Goal: Task Accomplishment & Management: Manage account settings

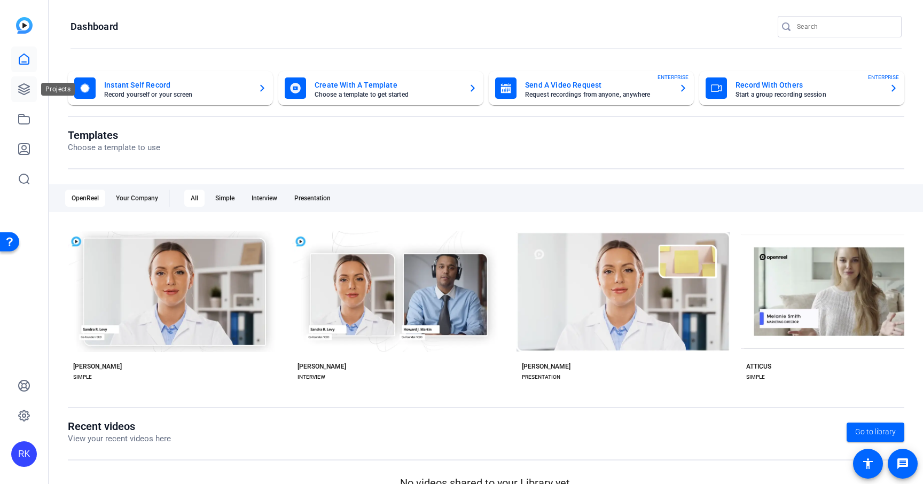
click at [19, 92] on icon at bounding box center [24, 89] width 11 height 11
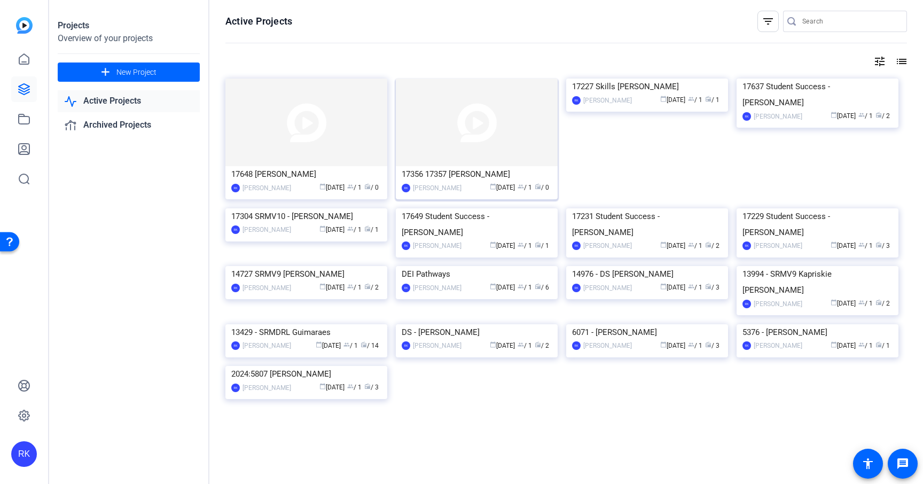
click at [517, 132] on img at bounding box center [477, 123] width 162 height 88
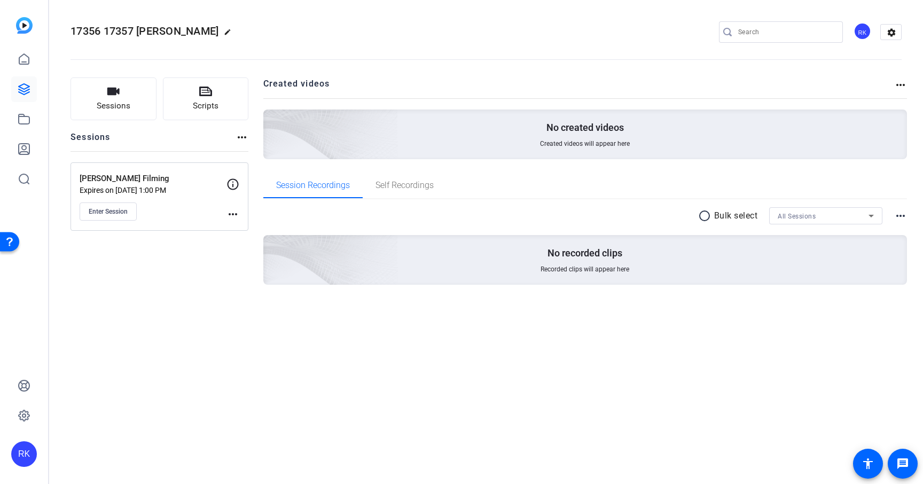
click at [234, 215] on mat-icon "more_horiz" at bounding box center [232, 214] width 13 height 13
click at [251, 227] on span "Edit Session" at bounding box center [259, 229] width 49 height 13
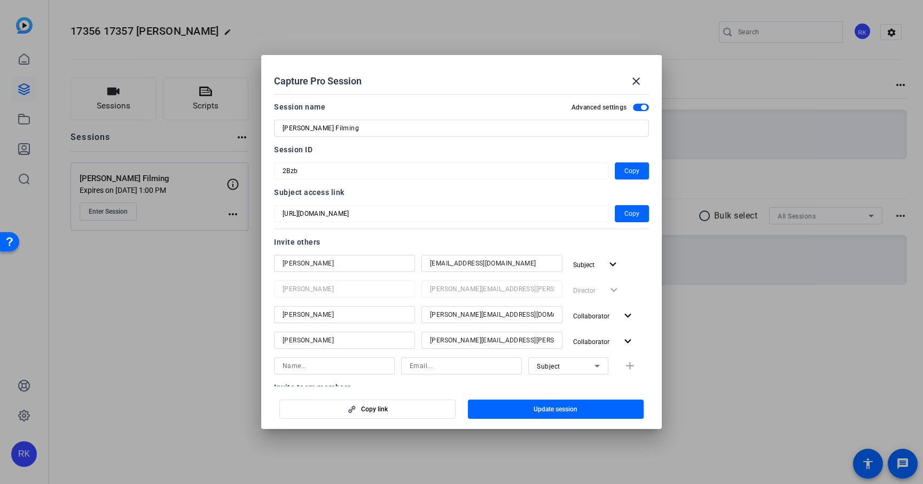
click at [641, 106] on span "button" at bounding box center [641, 107] width 16 height 7
click at [639, 107] on span "button" at bounding box center [635, 107] width 5 height 5
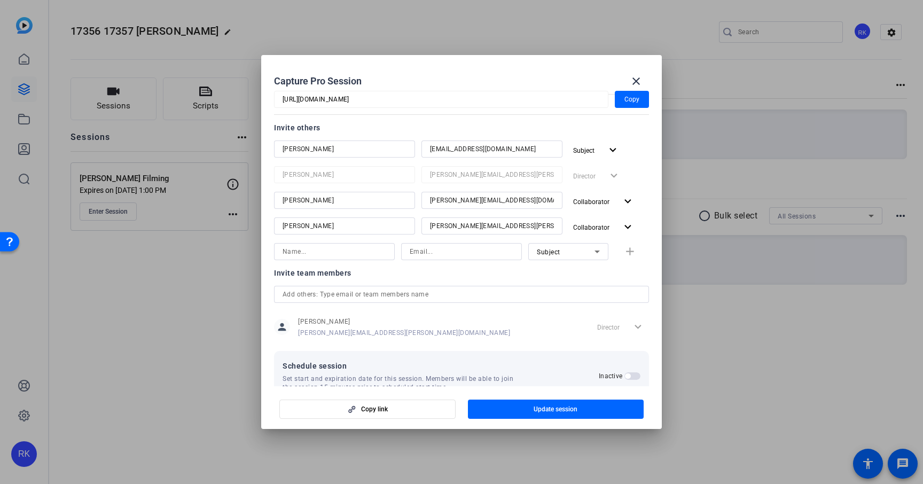
scroll to position [140, 0]
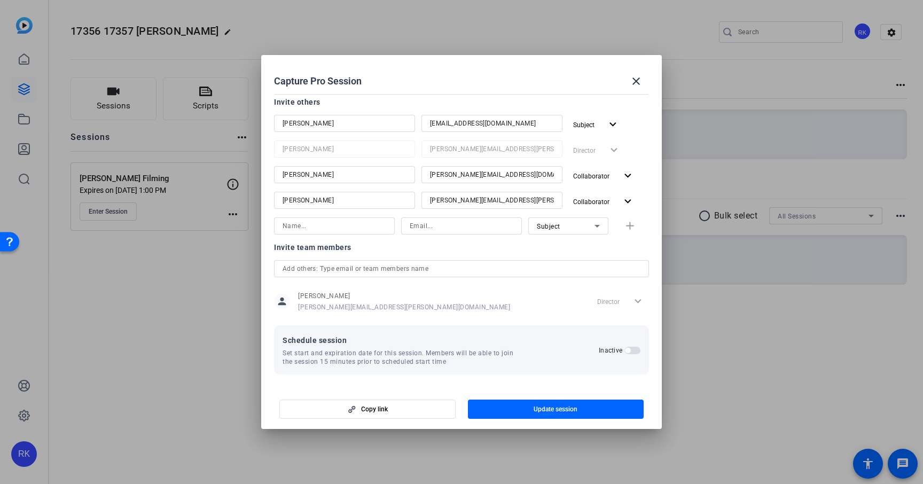
click at [626, 349] on span "button" at bounding box center [627, 350] width 5 height 5
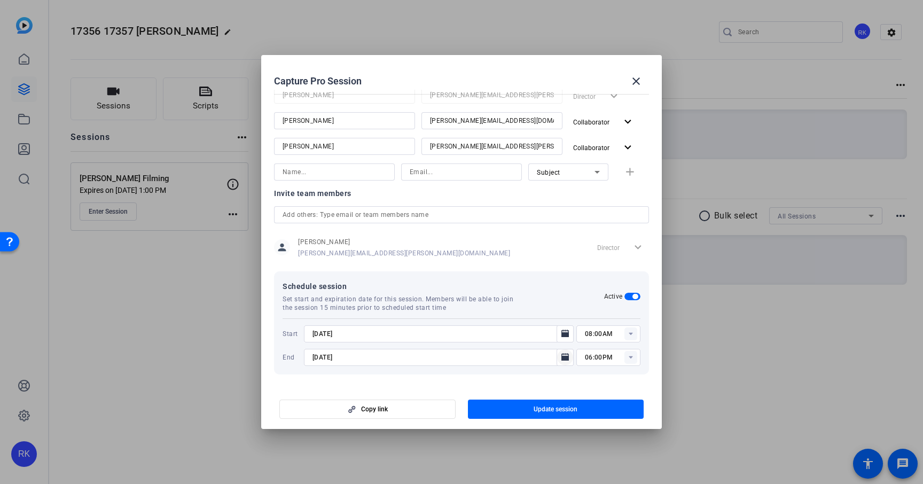
click at [568, 355] on icon "Open calendar" at bounding box center [565, 357] width 9 height 13
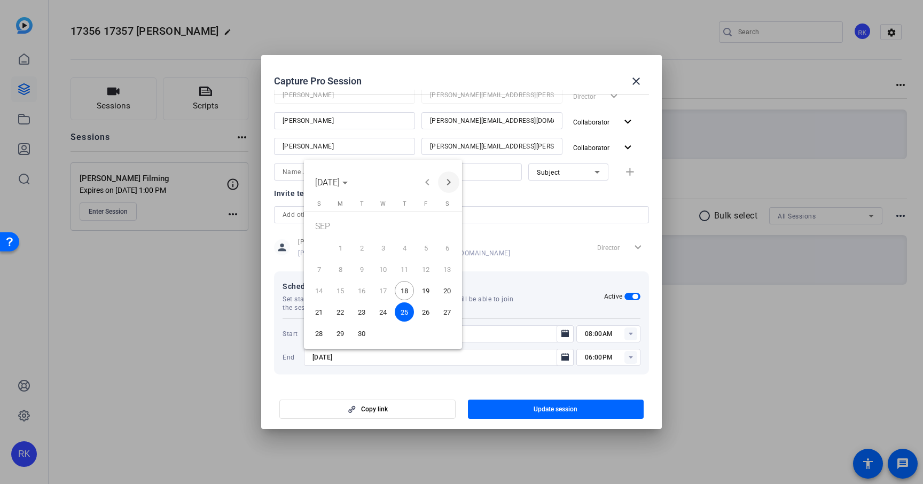
click at [451, 179] on span "Next month" at bounding box center [448, 181] width 21 height 21
click at [424, 291] on span "24" at bounding box center [425, 293] width 19 height 19
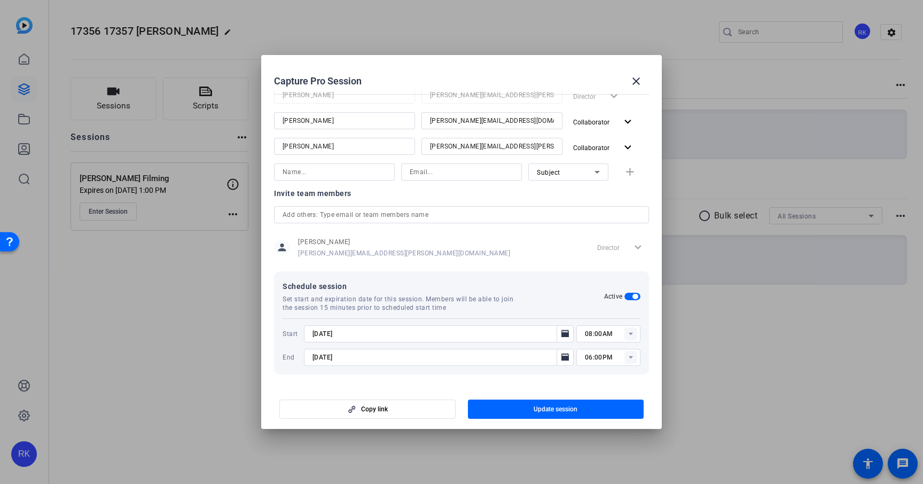
type input "[DATE]"
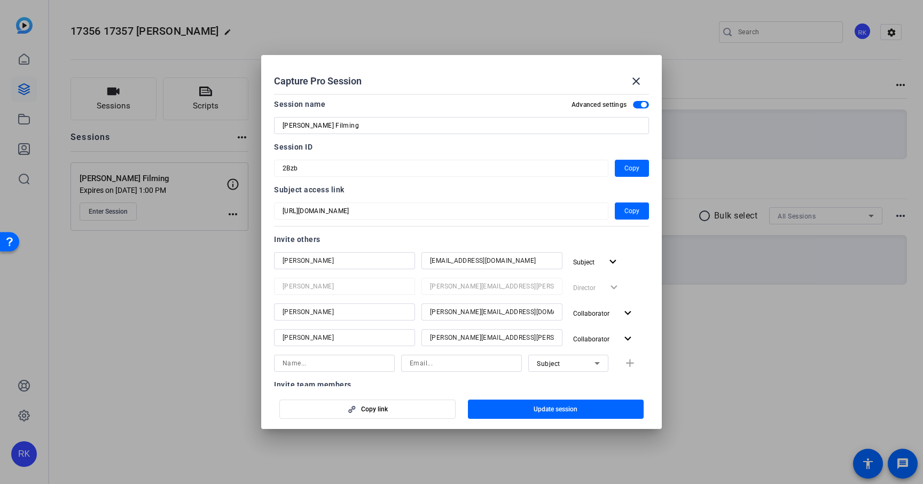
scroll to position [0, 0]
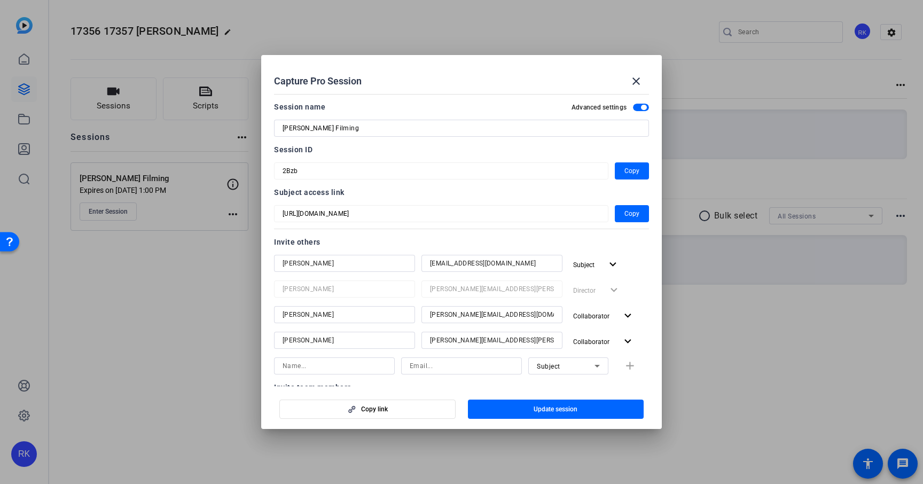
click at [637, 106] on span "button" at bounding box center [641, 107] width 16 height 7
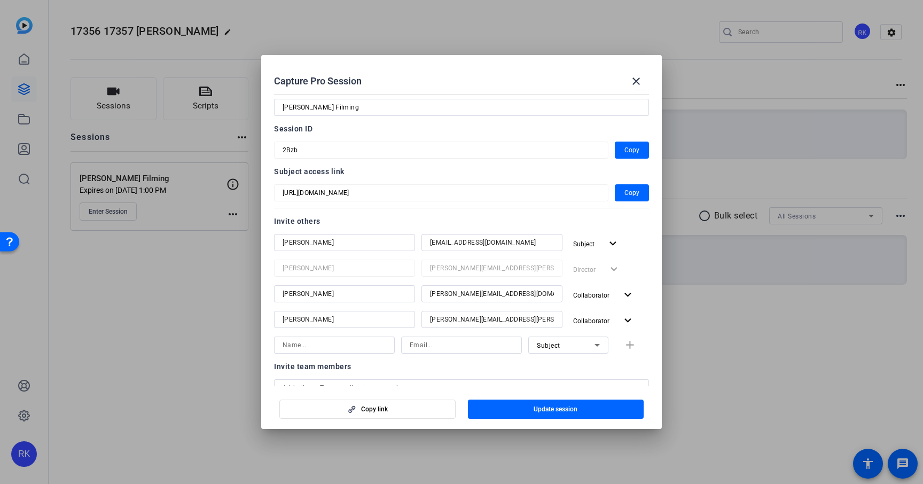
scroll to position [19, 0]
click at [636, 81] on mat-icon "close" at bounding box center [636, 81] width 13 height 13
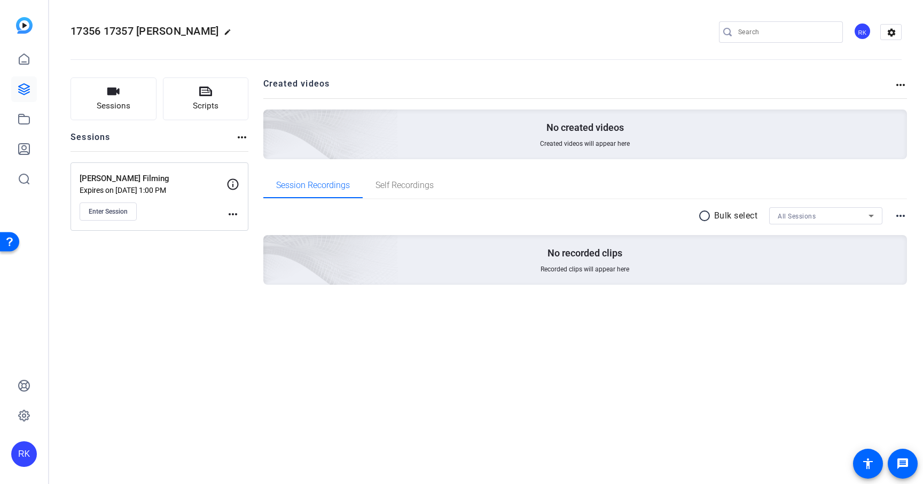
click at [234, 209] on mat-icon "more_horiz" at bounding box center [232, 214] width 13 height 13
click at [251, 230] on span "Edit Session" at bounding box center [259, 229] width 49 height 13
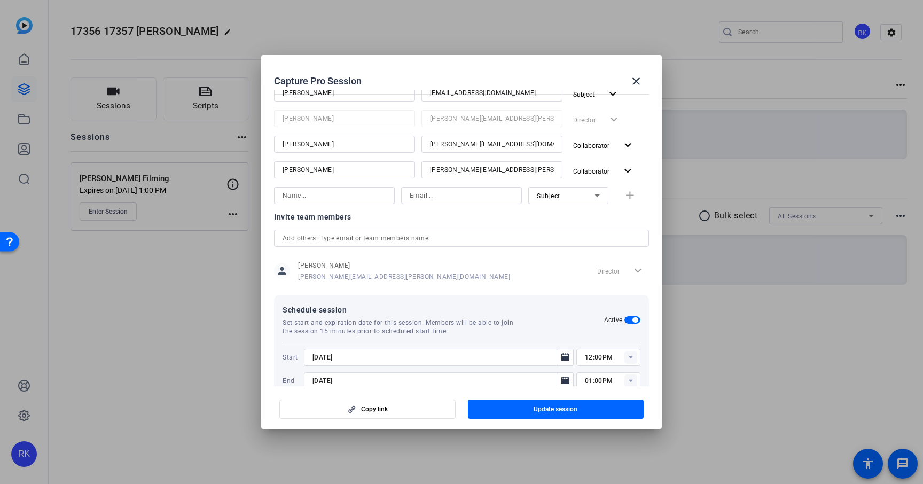
scroll to position [194, 0]
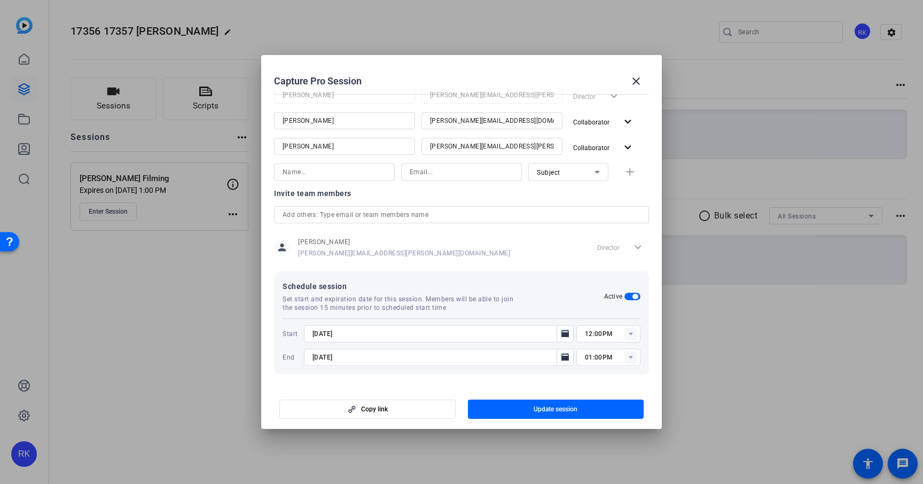
click at [626, 300] on div "Active" at bounding box center [622, 296] width 37 height 9
click at [638, 295] on span "button" at bounding box center [634, 296] width 5 height 5
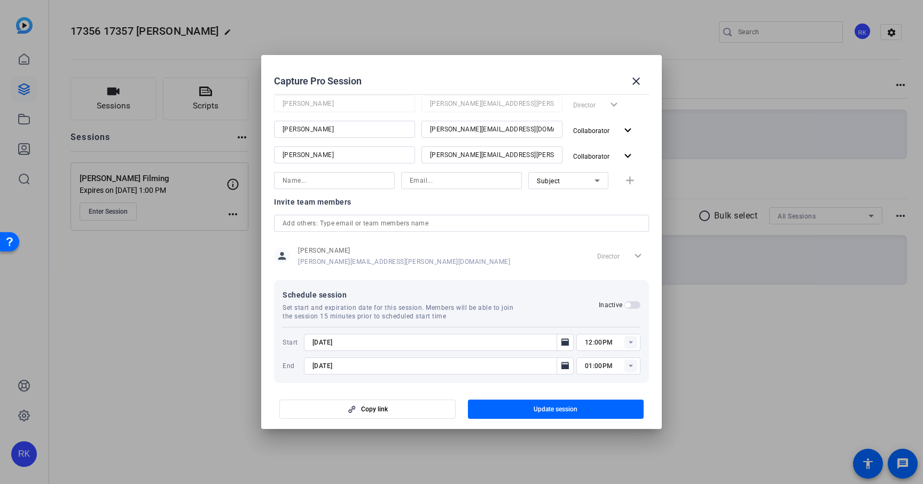
scroll to position [140, 0]
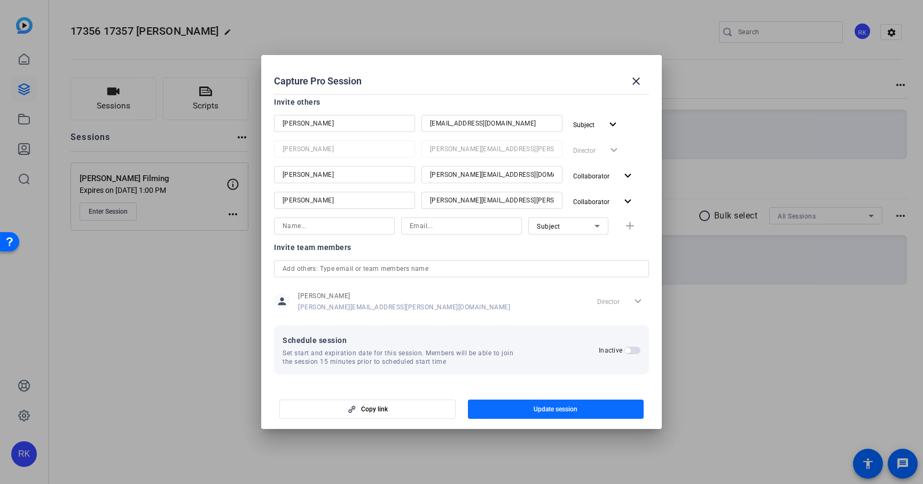
click at [574, 414] on span "button" at bounding box center [556, 409] width 176 height 26
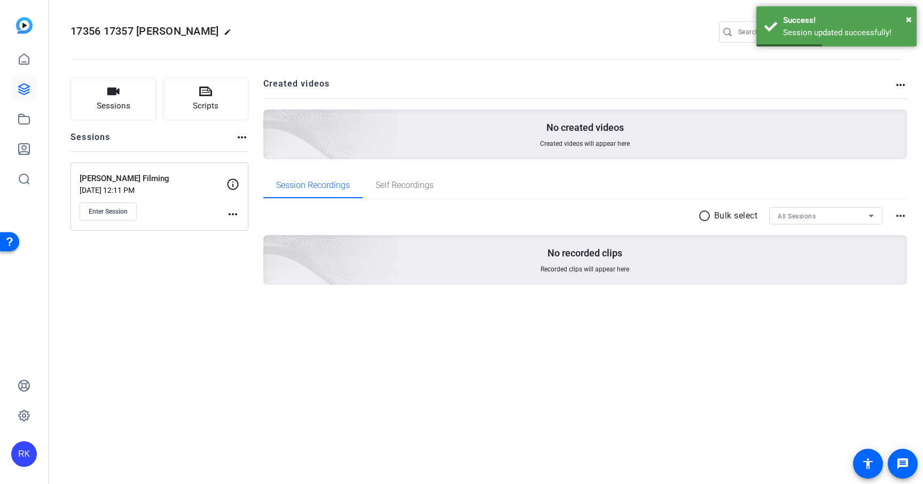
click at [235, 211] on mat-icon "more_horiz" at bounding box center [232, 214] width 13 height 13
click at [249, 226] on span "Edit Session" at bounding box center [259, 229] width 49 height 13
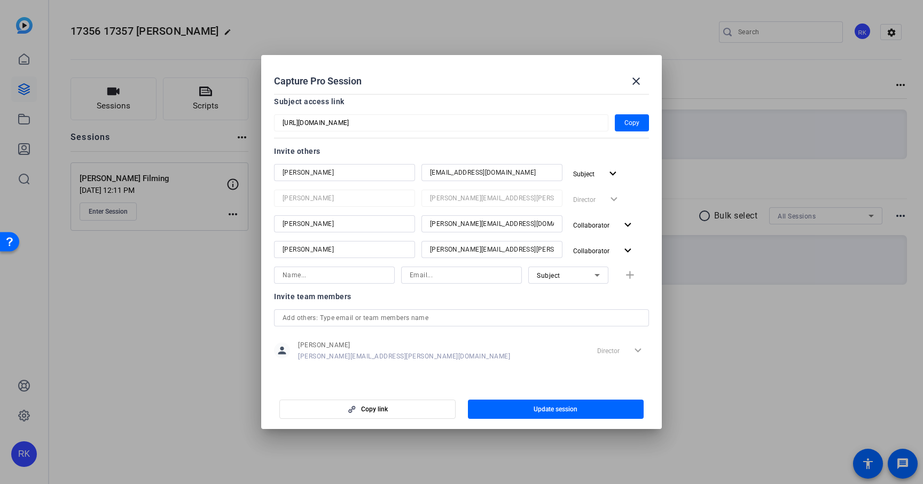
scroll to position [0, 0]
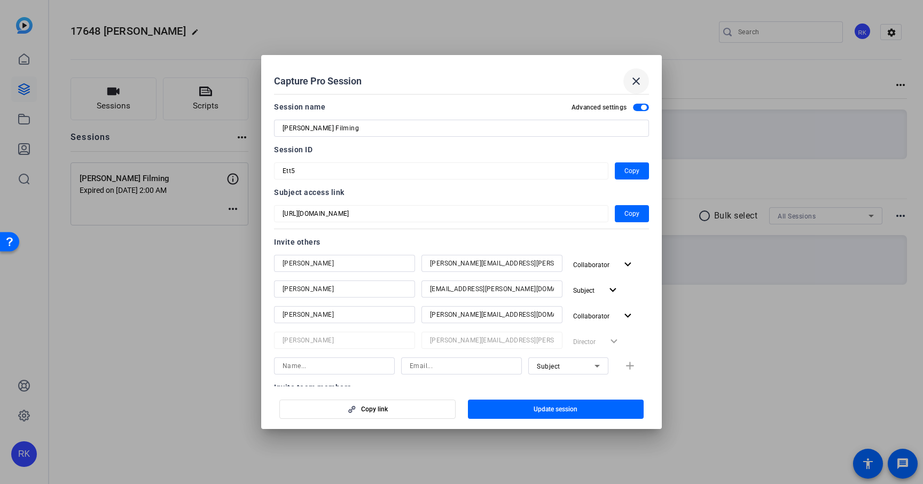
click at [638, 83] on mat-icon "close" at bounding box center [636, 81] width 13 height 13
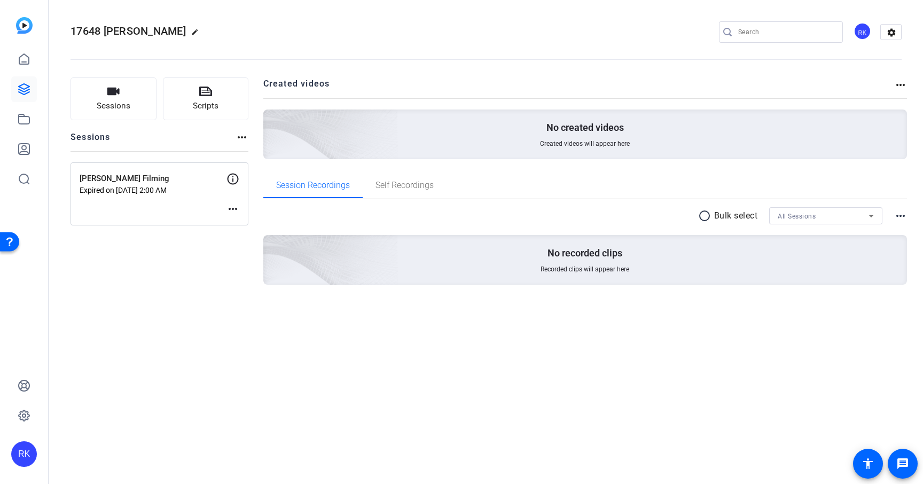
click at [232, 208] on mat-icon "more_horiz" at bounding box center [232, 208] width 13 height 13
click at [242, 221] on span "Edit Session" at bounding box center [259, 224] width 49 height 13
